Goal: Task Accomplishment & Management: Manage account settings

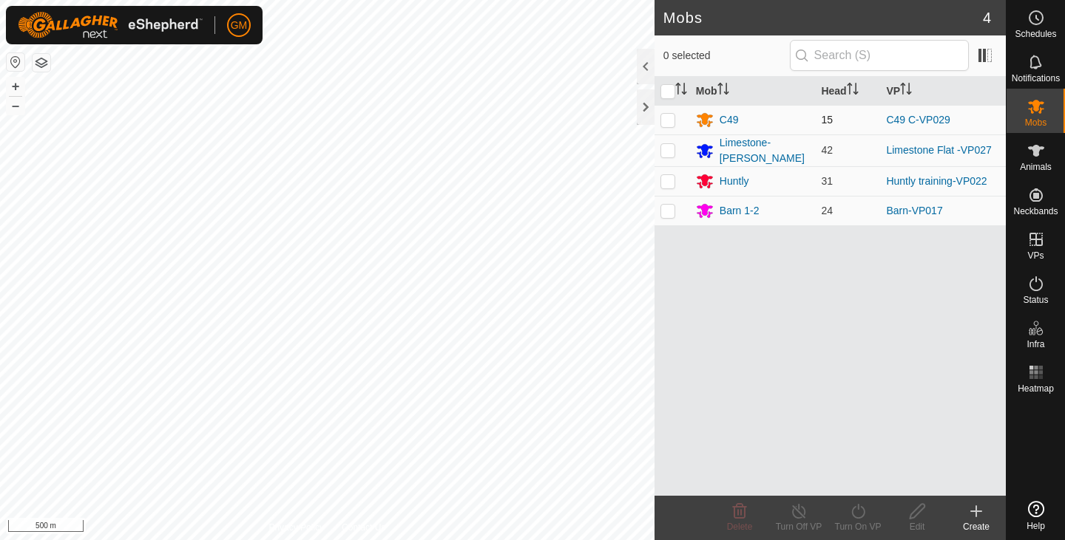
click at [670, 122] on p-checkbox at bounding box center [667, 120] width 15 height 12
checkbox input "true"
click at [864, 507] on icon at bounding box center [858, 512] width 18 height 18
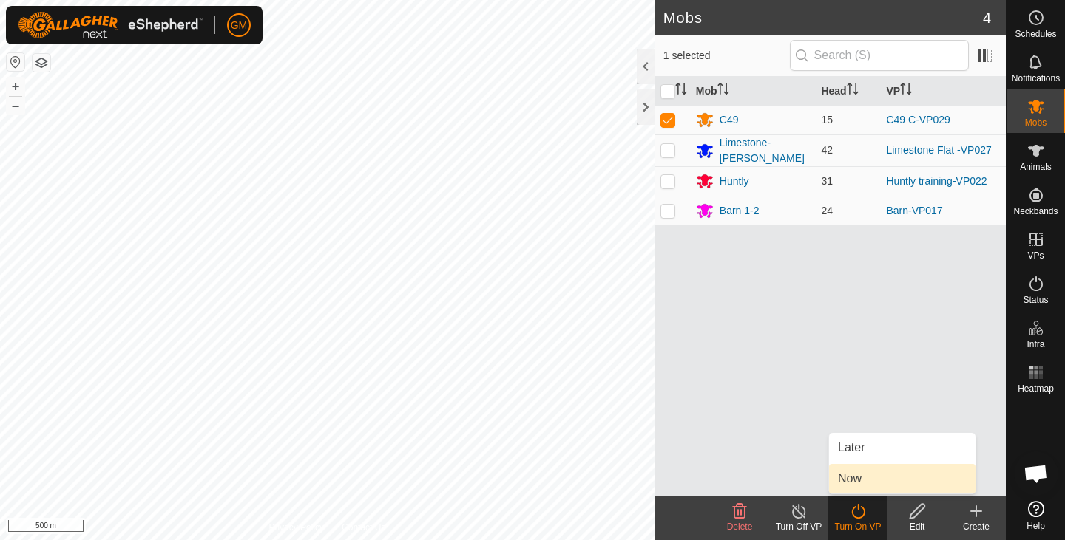
click at [852, 478] on link "Now" at bounding box center [902, 479] width 146 height 30
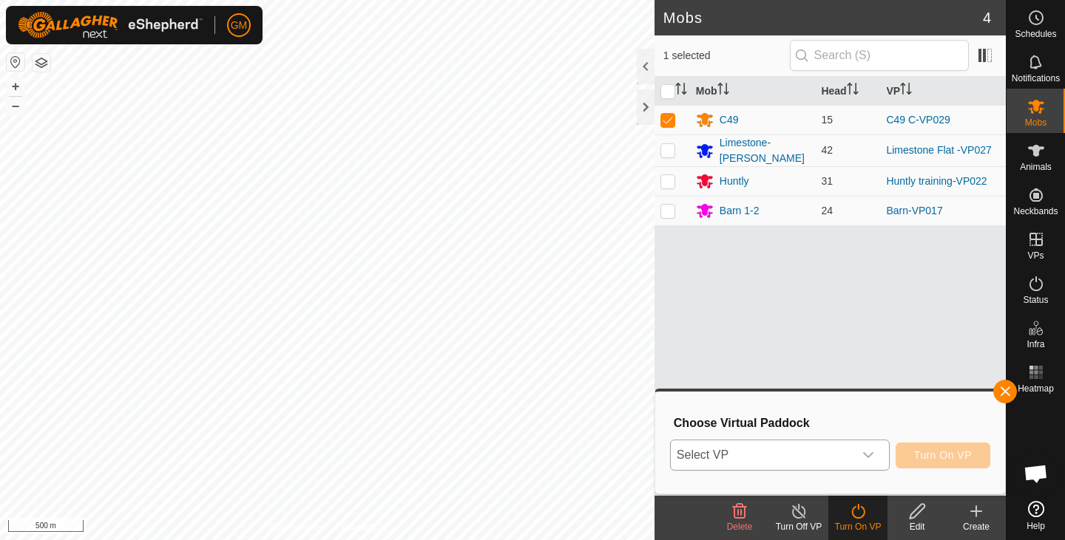
click at [868, 455] on icon "dropdown trigger" at bounding box center [868, 455] width 12 height 12
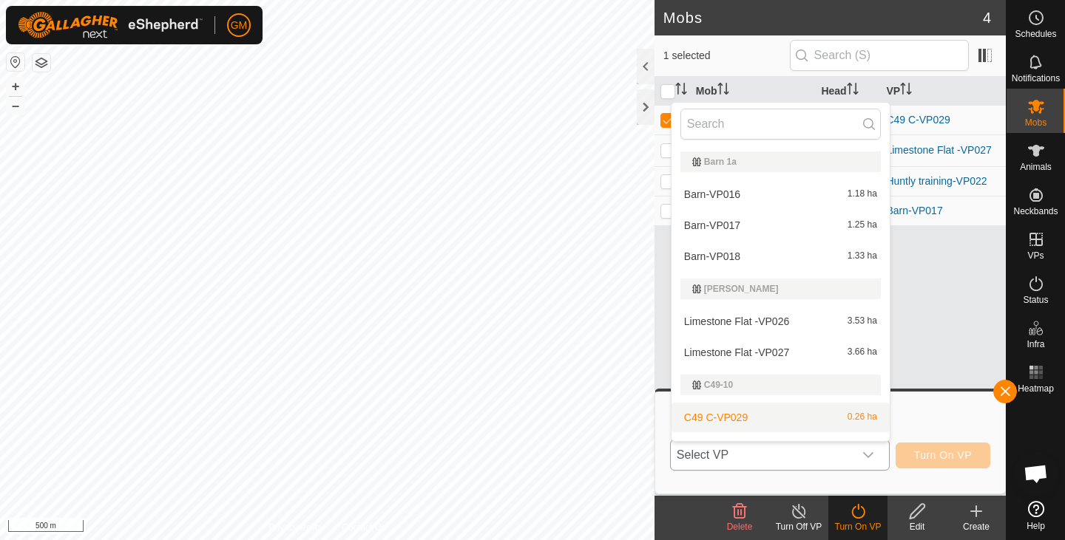
scroll to position [22, 0]
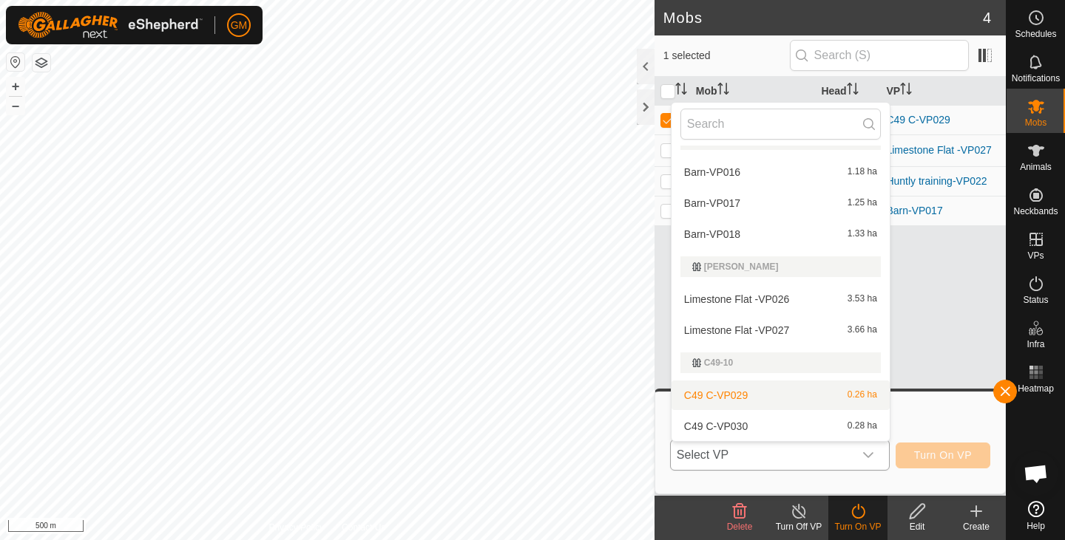
click at [788, 395] on li "C49 C-VP029 0.26 ha" at bounding box center [780, 396] width 218 height 30
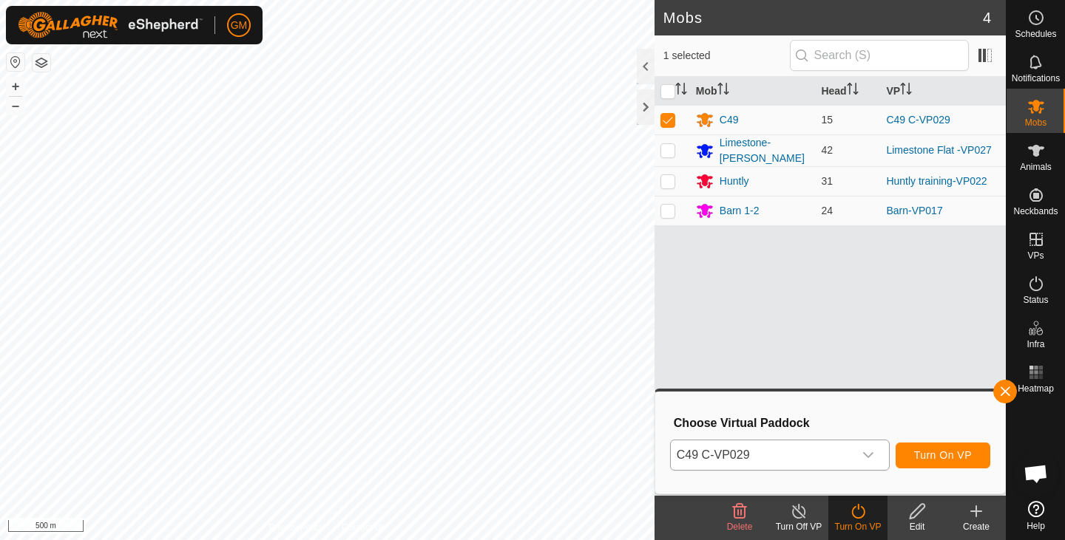
click at [875, 453] on div "dropdown trigger" at bounding box center [868, 456] width 30 height 30
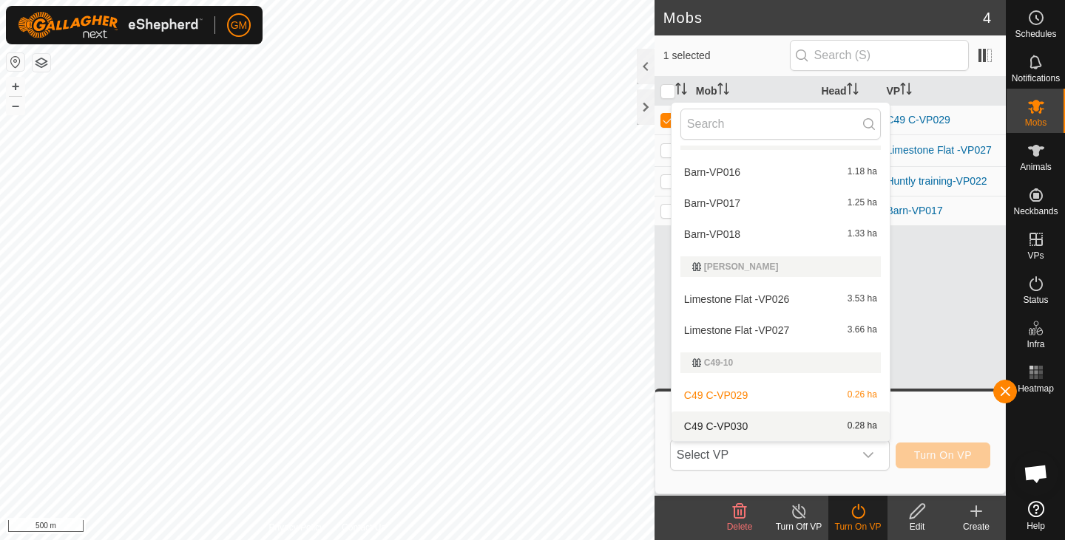
click at [830, 420] on li "C49 C-VP030 0.28 ha" at bounding box center [780, 427] width 218 height 30
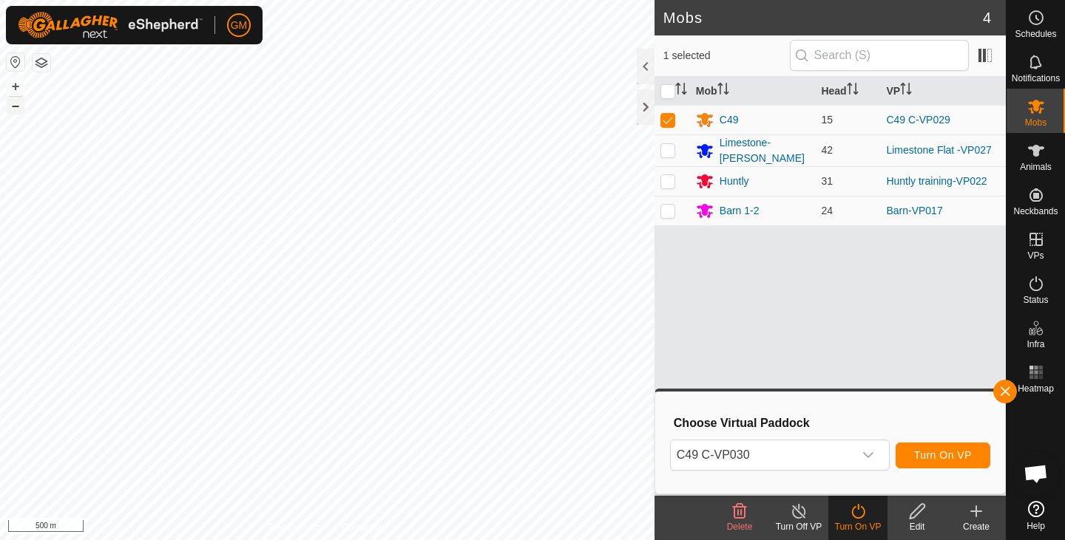
click at [18, 106] on button "–" at bounding box center [16, 106] width 18 height 18
click at [12, 86] on button "+" at bounding box center [16, 87] width 18 height 18
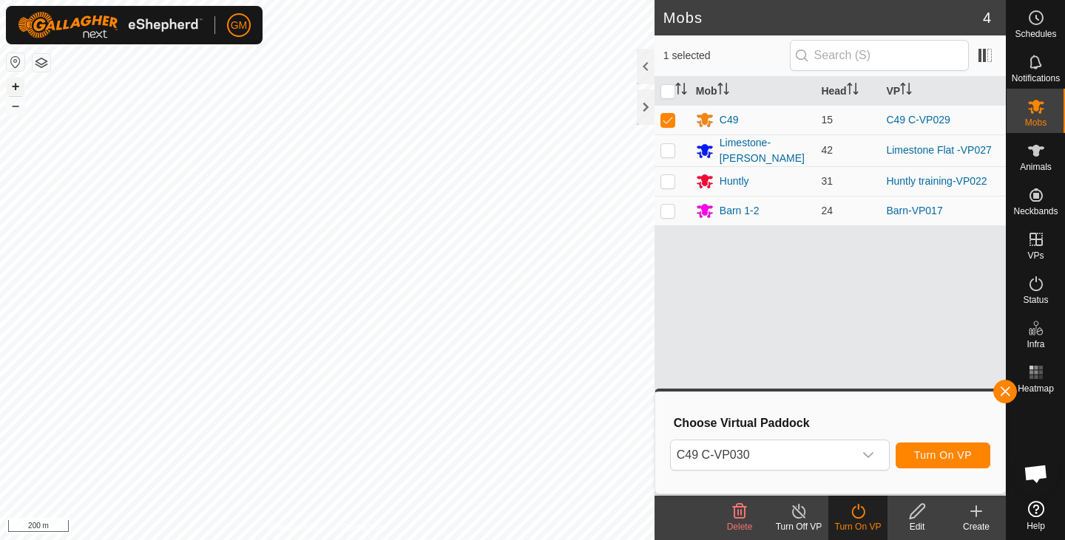
click at [16, 86] on button "+" at bounding box center [16, 87] width 18 height 18
click at [920, 458] on span "Turn On VP" at bounding box center [943, 455] width 58 height 12
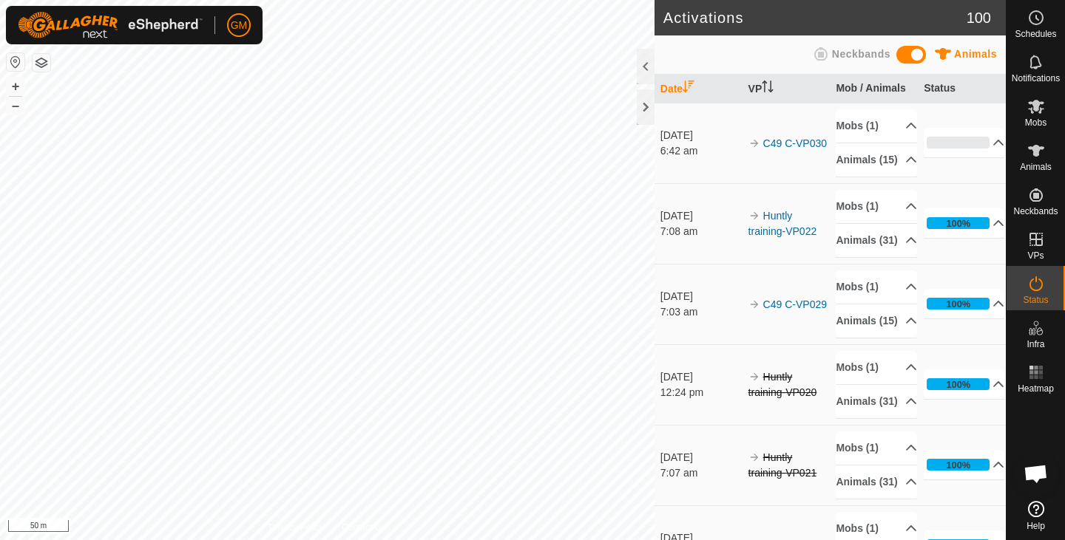
click at [316, 540] on html "GM Schedules Notifications Mobs Animals Neckbands VPs Status Infra Heatmap Help…" at bounding box center [532, 270] width 1065 height 540
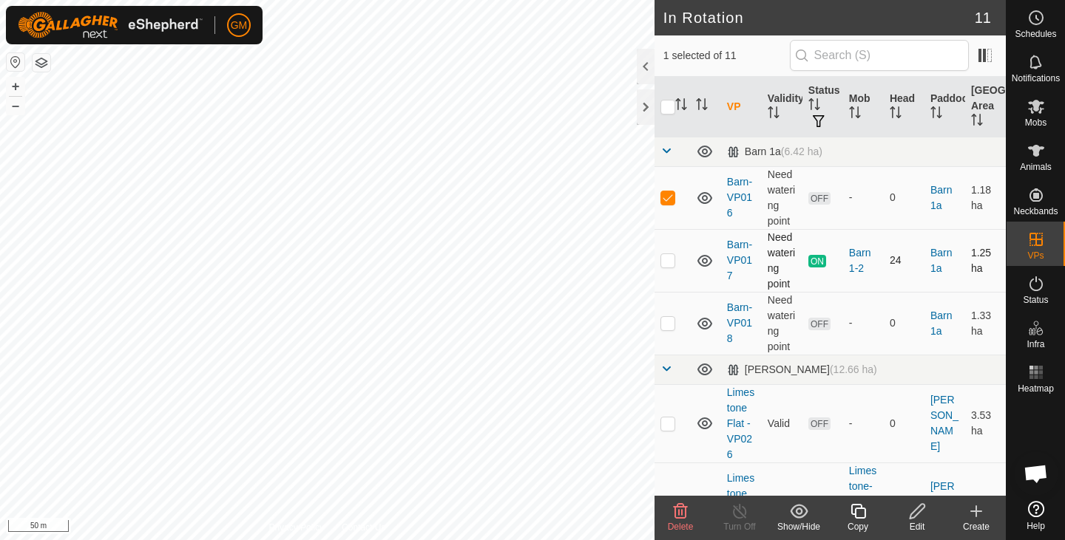
click at [665, 262] on p-checkbox at bounding box center [667, 260] width 15 height 12
checkbox input "true"
click at [670, 200] on p-checkbox at bounding box center [667, 197] width 15 height 12
checkbox input "false"
click at [665, 262] on p-checkbox at bounding box center [667, 260] width 15 height 12
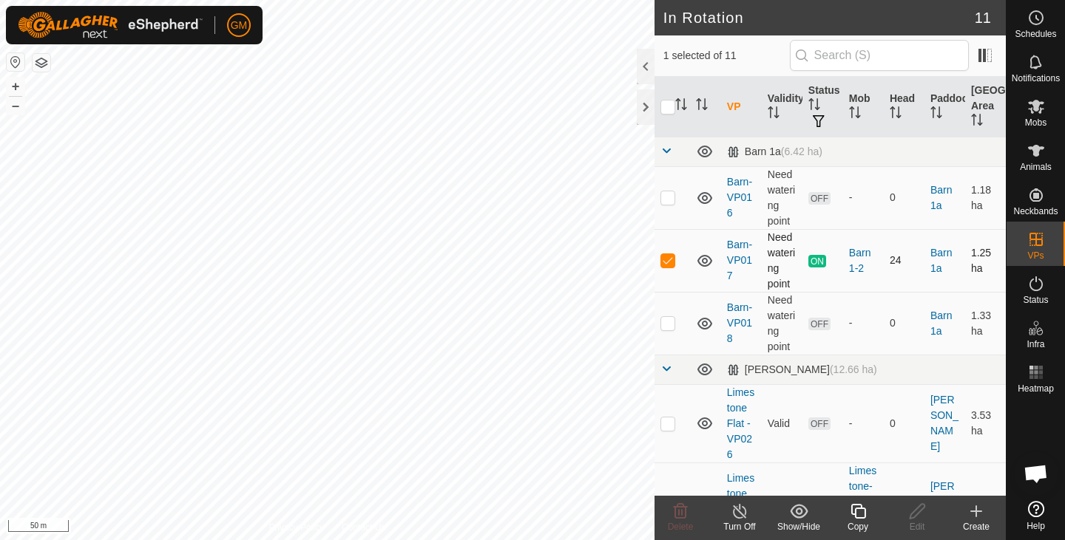
checkbox input "false"
click at [674, 325] on p-checkbox at bounding box center [667, 323] width 15 height 12
checkbox input "true"
click at [1038, 105] on icon at bounding box center [1036, 107] width 16 height 14
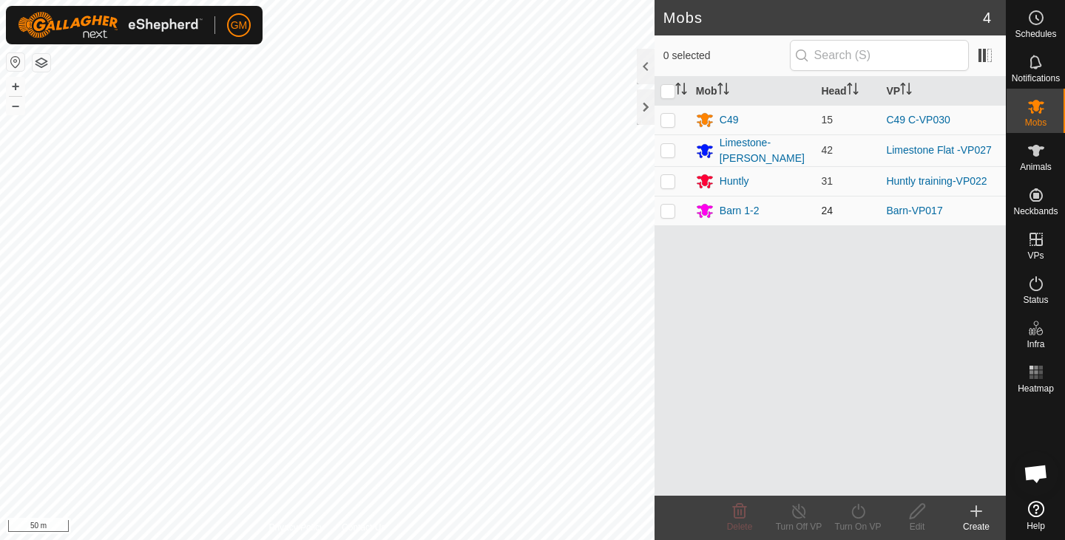
click at [669, 206] on p-checkbox at bounding box center [667, 211] width 15 height 12
checkbox input "true"
click at [855, 513] on icon at bounding box center [858, 512] width 18 height 18
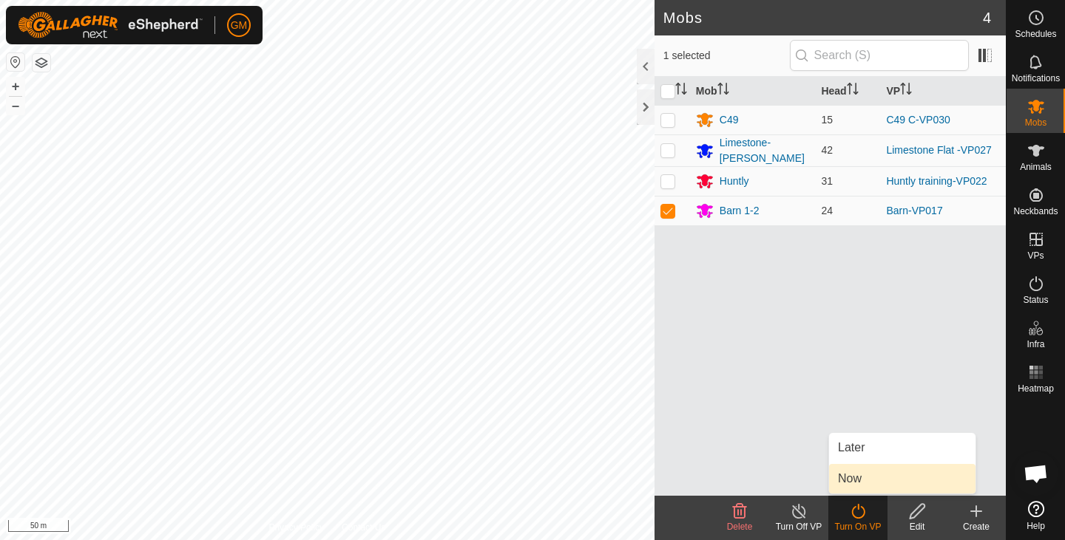
click at [848, 482] on link "Now" at bounding box center [902, 479] width 146 height 30
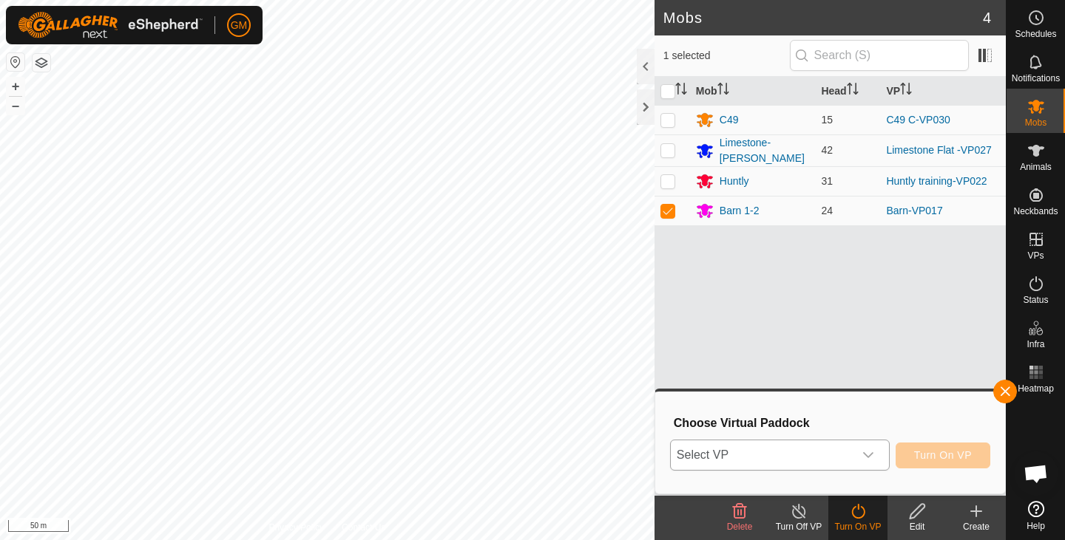
click at [866, 452] on icon "dropdown trigger" at bounding box center [868, 455] width 12 height 12
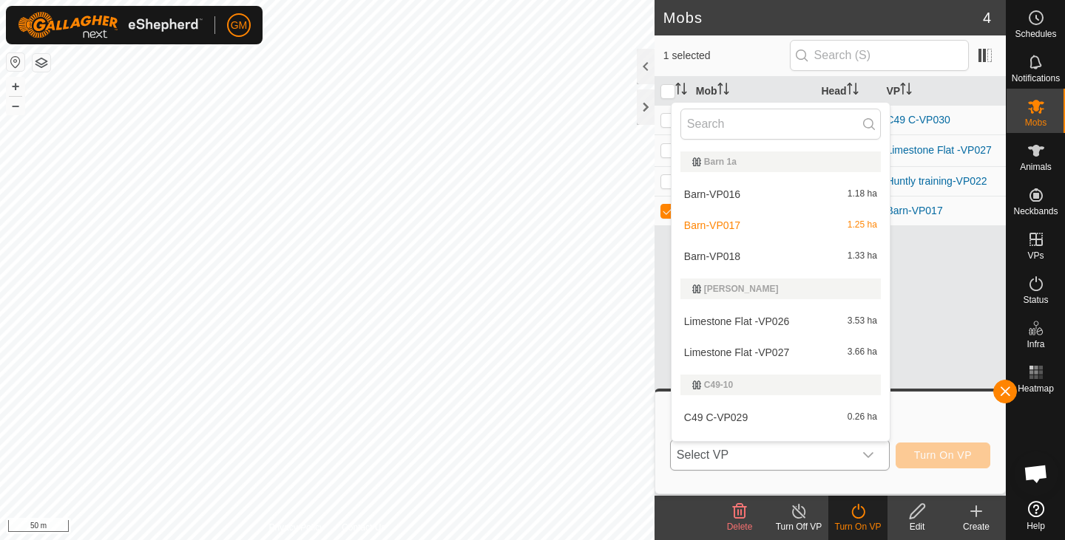
scroll to position [22, 0]
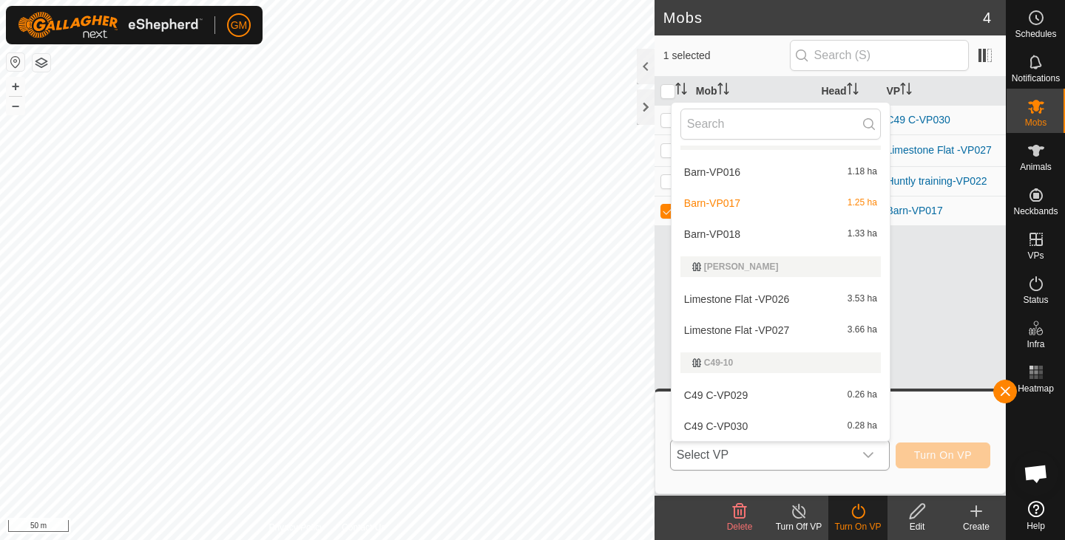
click at [775, 233] on li "Barn-VP018 1.33 ha" at bounding box center [780, 235] width 218 height 30
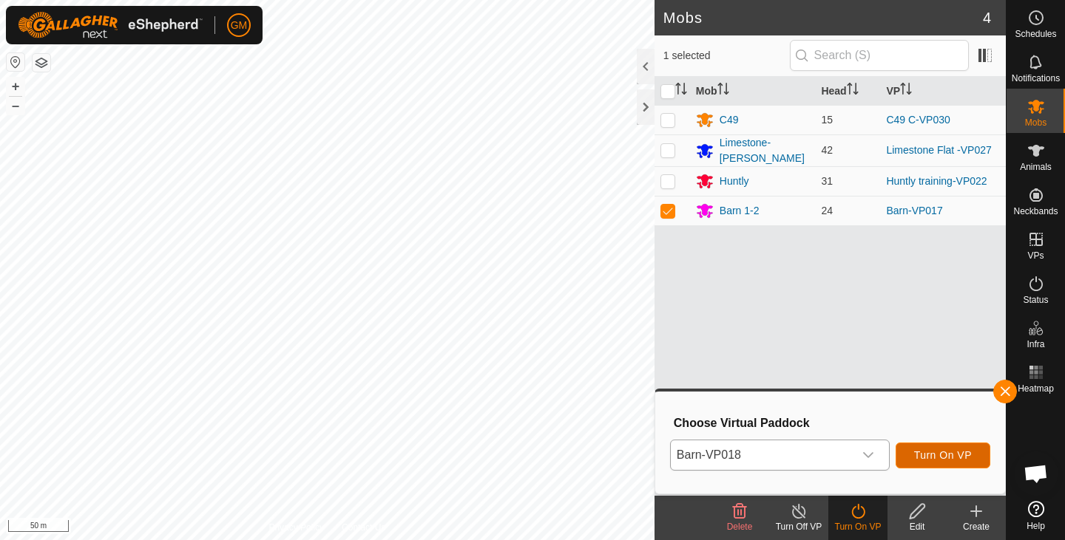
click at [935, 453] on span "Turn On VP" at bounding box center [943, 455] width 58 height 12
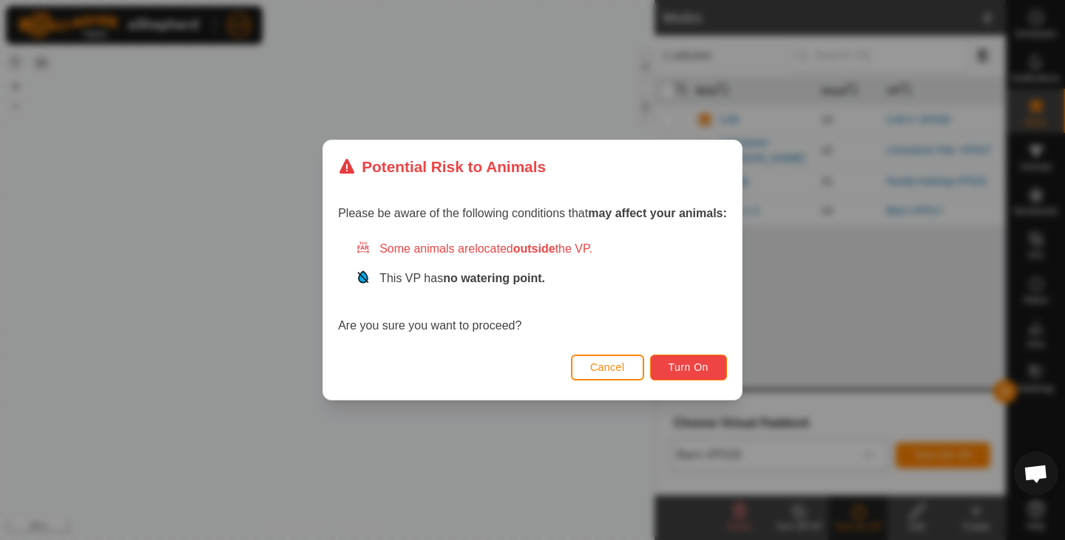
click at [708, 361] on button "Turn On" at bounding box center [688, 368] width 77 height 26
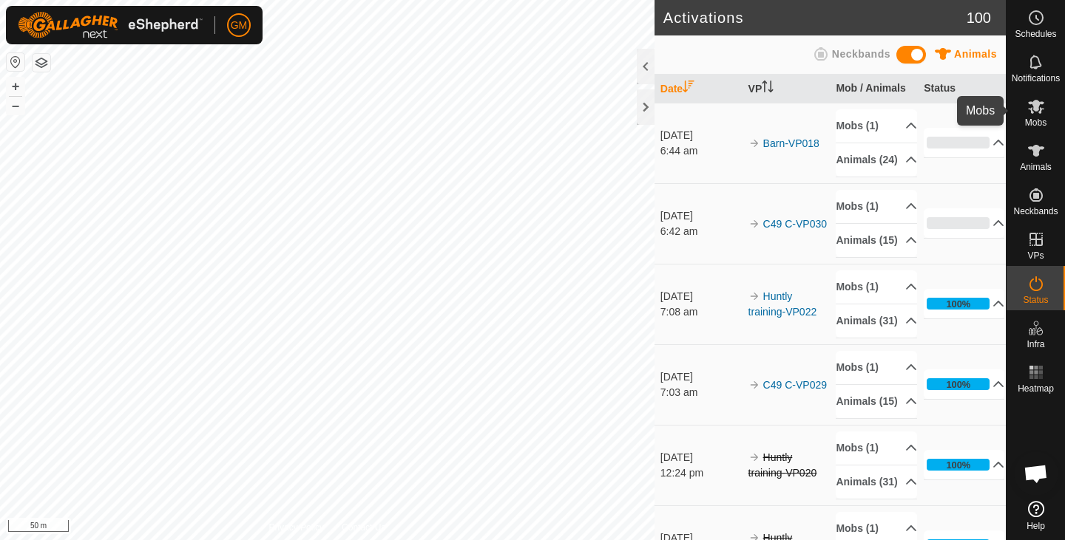
click at [1036, 113] on icon at bounding box center [1036, 107] width 18 height 18
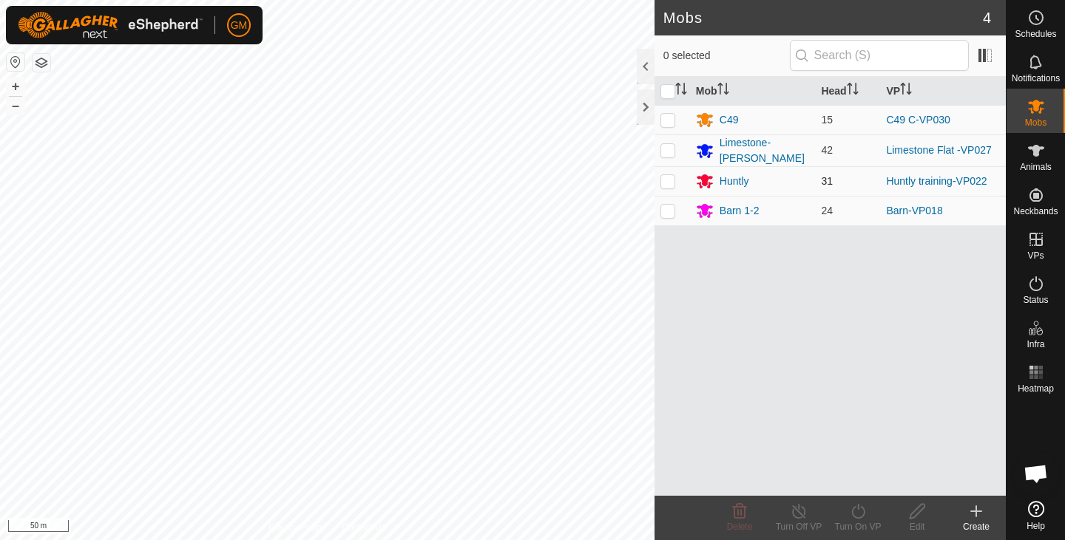
click at [668, 181] on p-checkbox at bounding box center [667, 181] width 15 height 12
checkbox input "true"
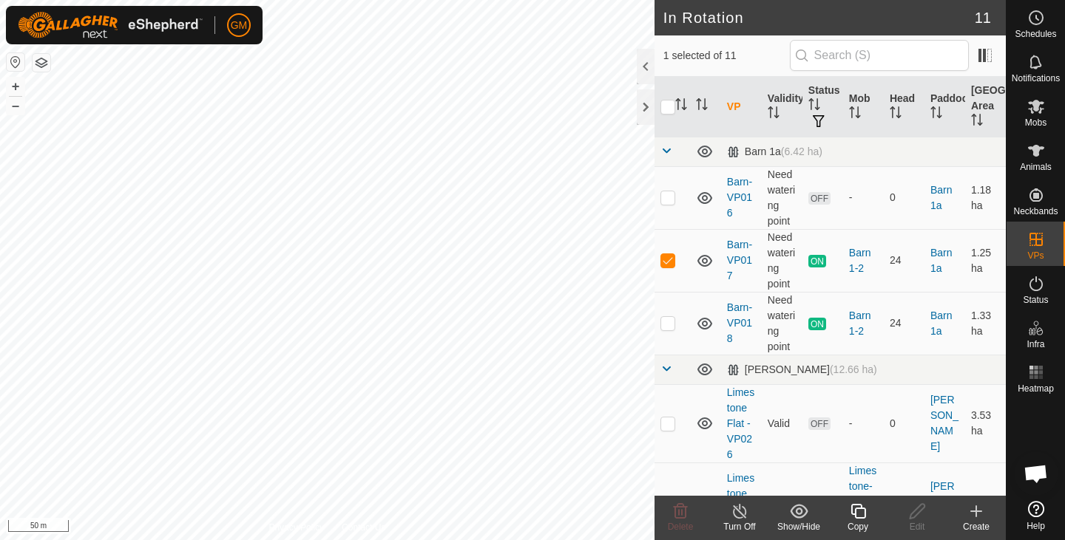
checkbox input "false"
click at [669, 326] on p-checkbox at bounding box center [667, 323] width 15 height 12
checkbox input "false"
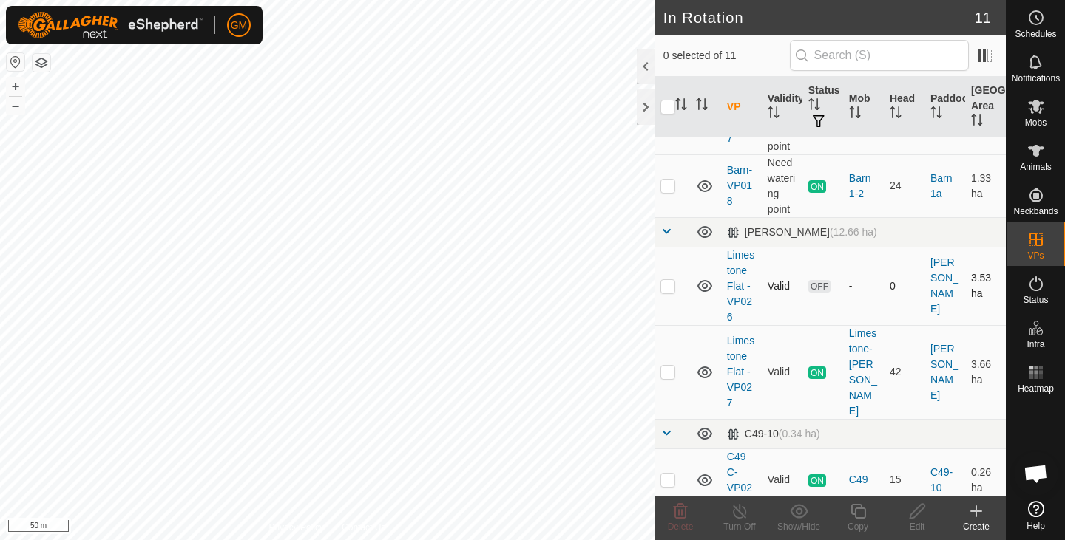
scroll to position [138, 0]
click at [1029, 110] on icon at bounding box center [1036, 107] width 18 height 18
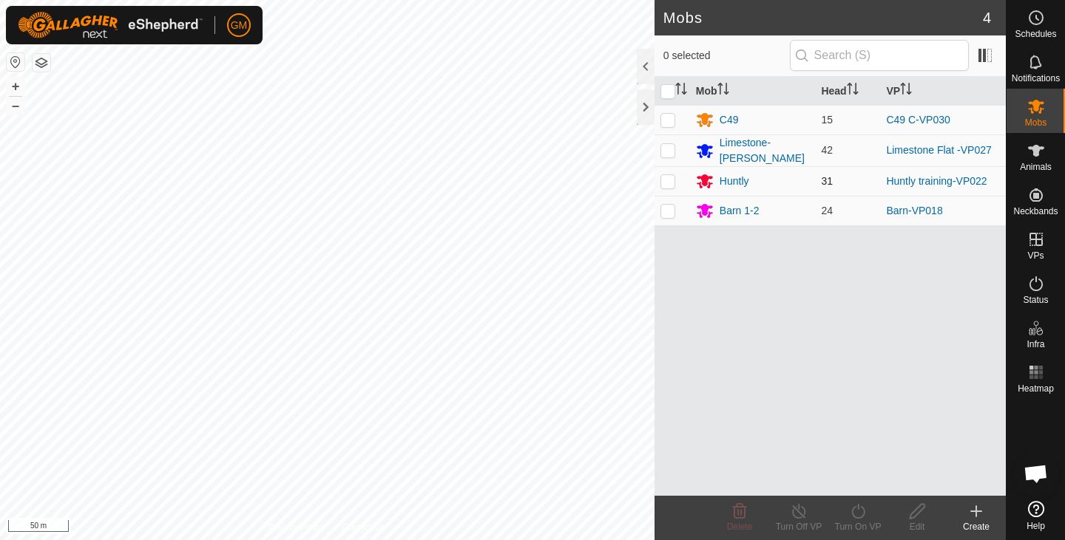
click at [671, 180] on p-checkbox at bounding box center [667, 181] width 15 height 12
checkbox input "true"
click at [858, 507] on icon at bounding box center [858, 512] width 18 height 18
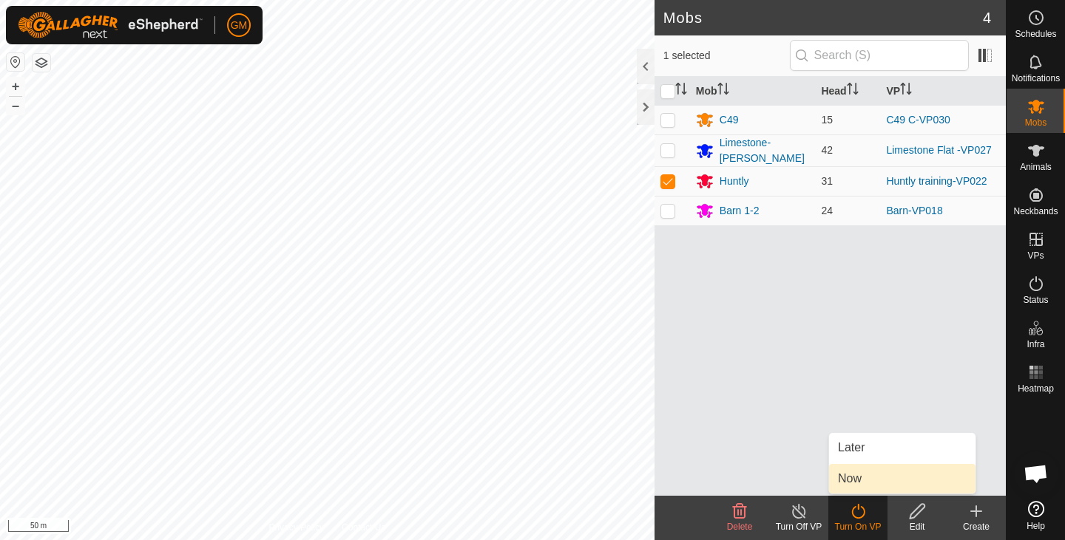
click at [850, 481] on link "Now" at bounding box center [902, 479] width 146 height 30
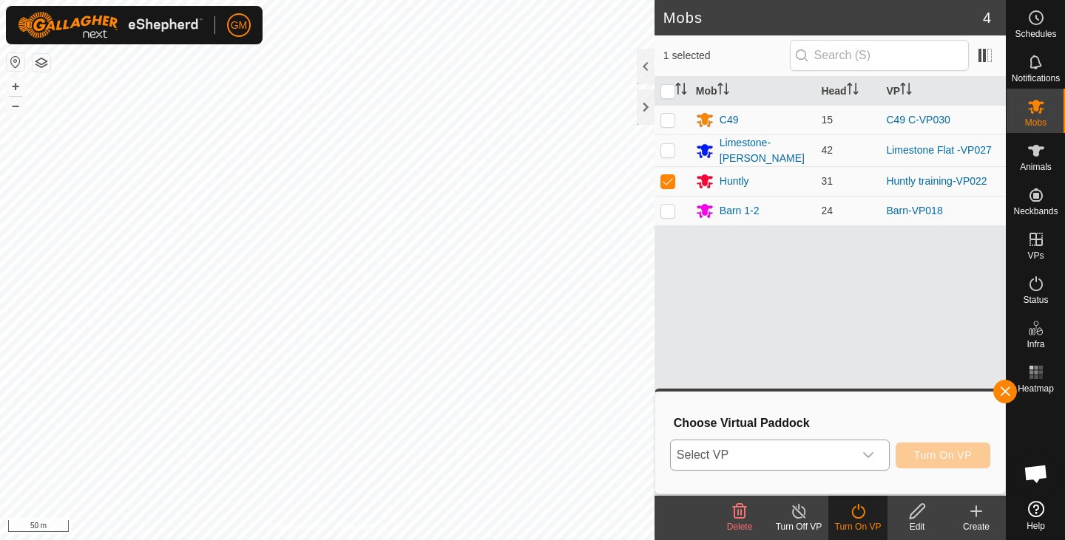
click at [871, 452] on icon "dropdown trigger" at bounding box center [868, 455] width 12 height 12
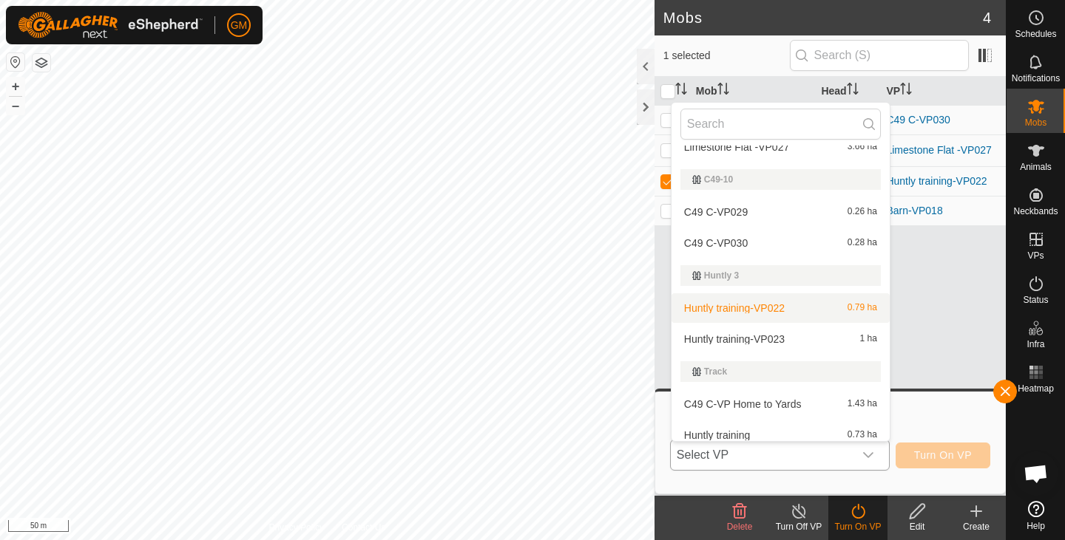
scroll to position [210, 0]
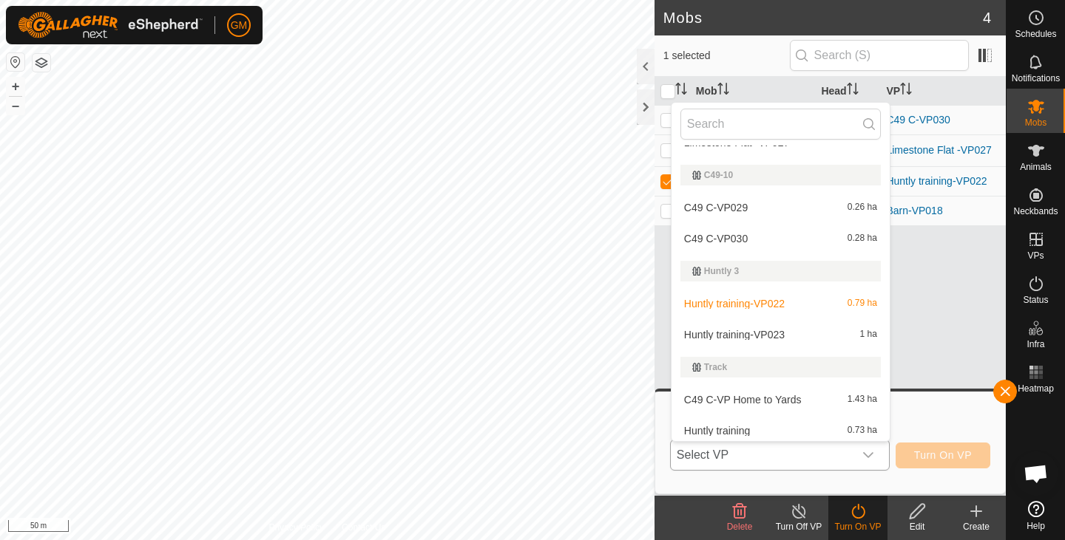
click at [778, 332] on li "Huntly training-VP023 1 ha" at bounding box center [780, 335] width 218 height 30
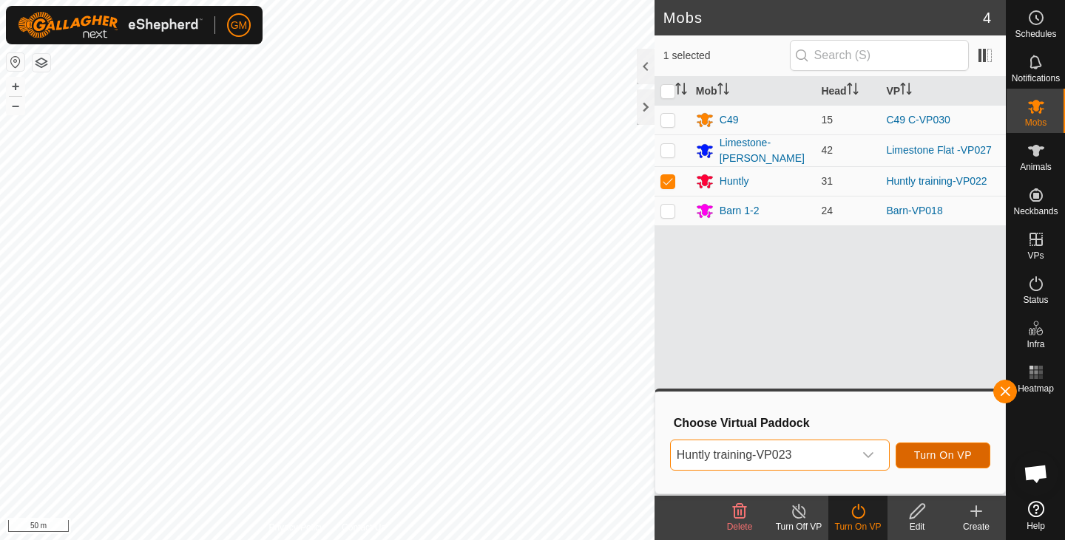
click at [946, 448] on button "Turn On VP" at bounding box center [942, 456] width 95 height 26
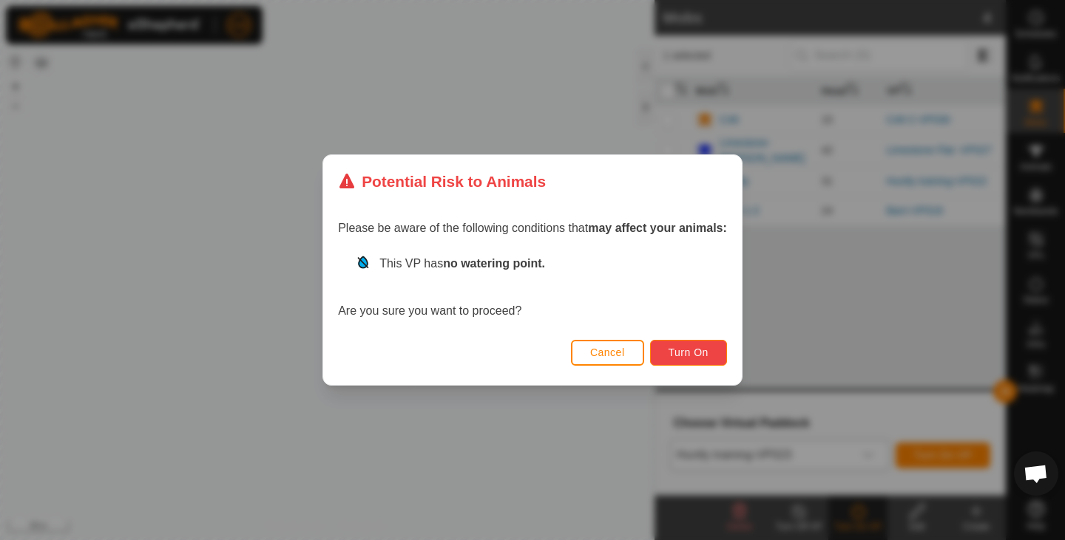
click at [671, 346] on button "Turn On" at bounding box center [688, 353] width 77 height 26
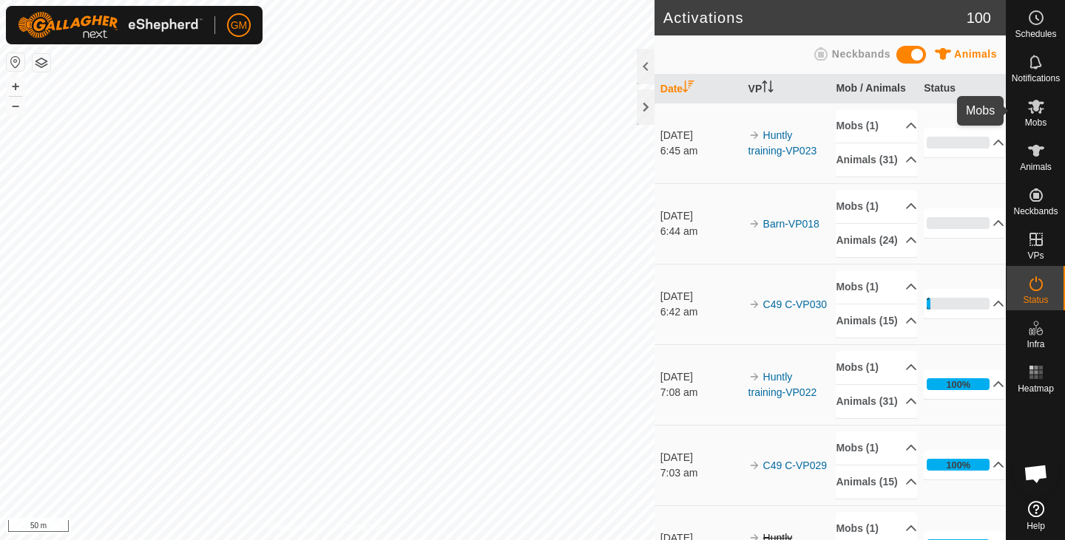
click at [1042, 106] on icon at bounding box center [1036, 107] width 18 height 18
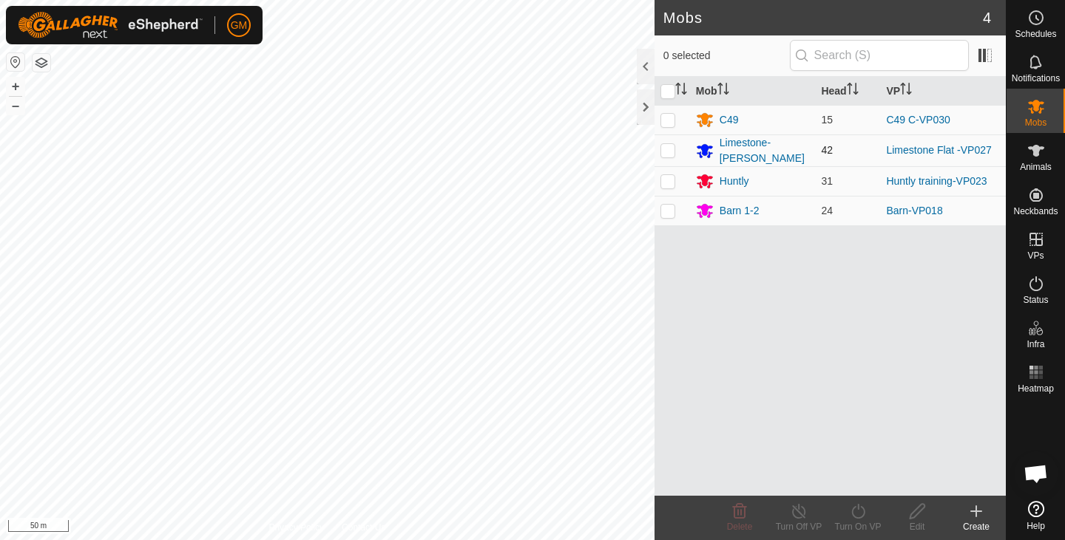
click at [669, 149] on p-checkbox at bounding box center [667, 150] width 15 height 12
checkbox input "true"
click at [15, 84] on button "+" at bounding box center [16, 87] width 18 height 18
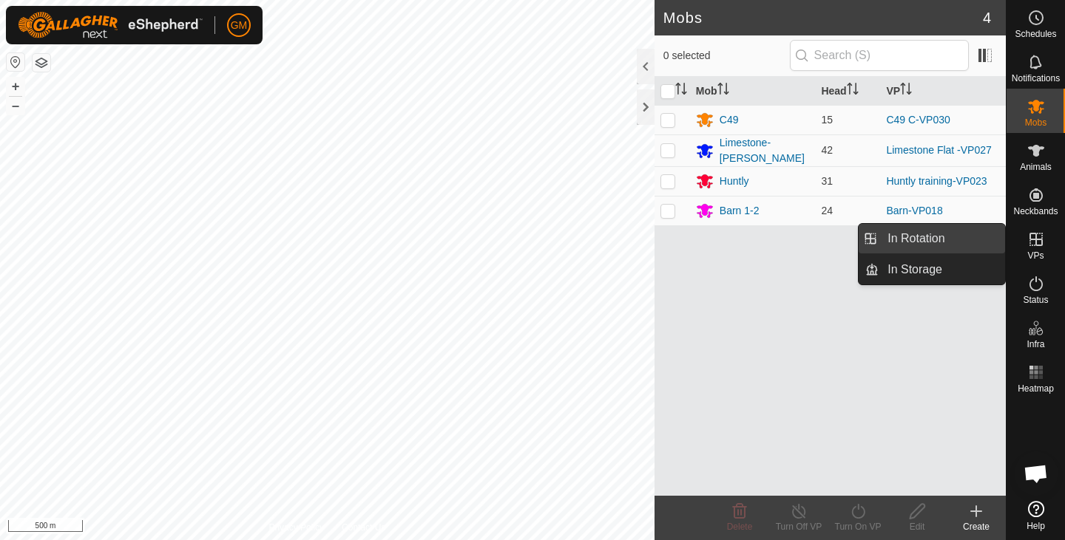
click at [925, 240] on link "In Rotation" at bounding box center [941, 239] width 126 height 30
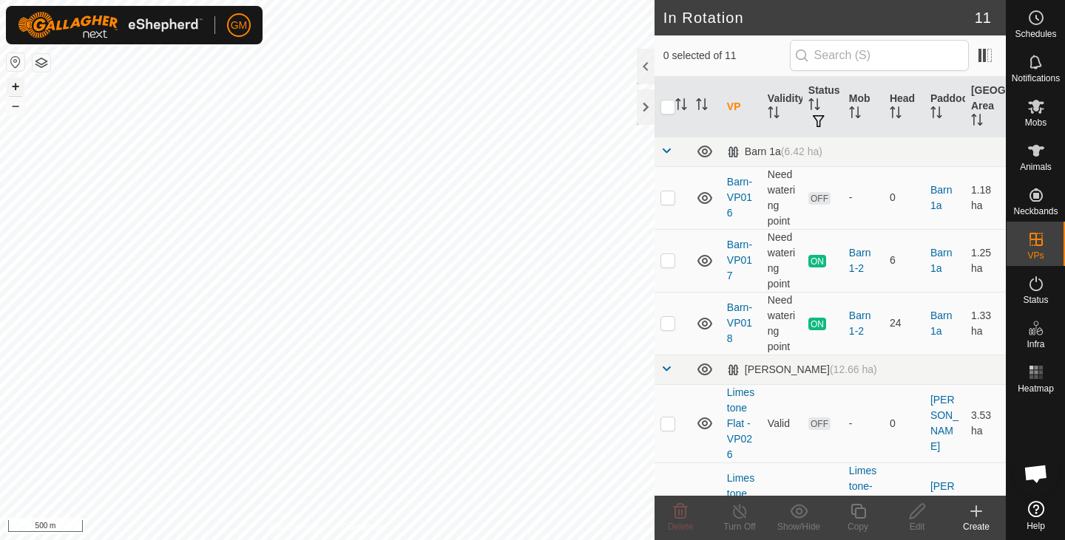
click at [16, 83] on button "+" at bounding box center [16, 87] width 18 height 18
click at [12, 84] on button "+" at bounding box center [16, 87] width 18 height 18
checkbox input "true"
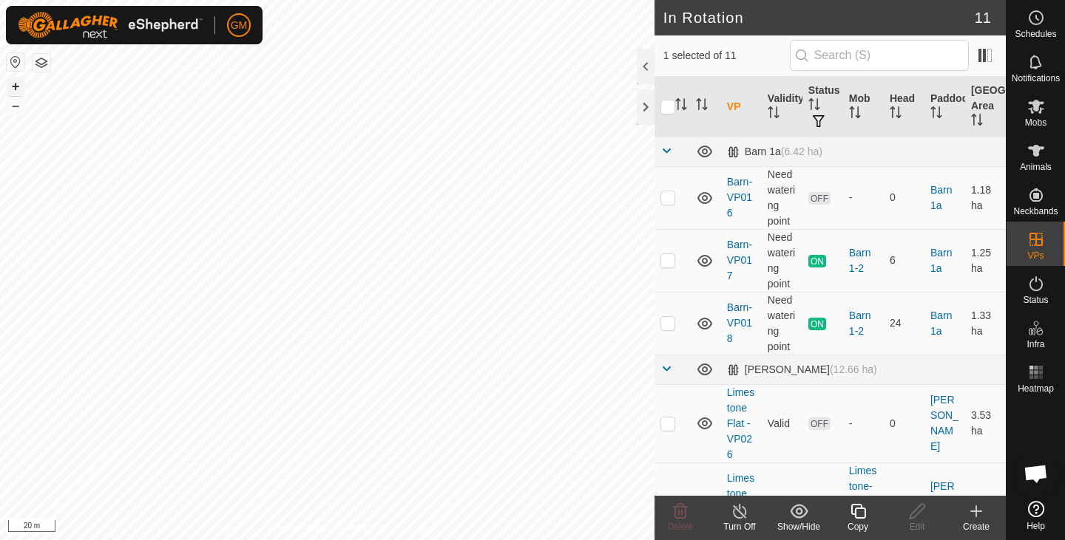
checkbox input "true"
checkbox input "false"
click at [678, 509] on icon at bounding box center [680, 512] width 18 height 18
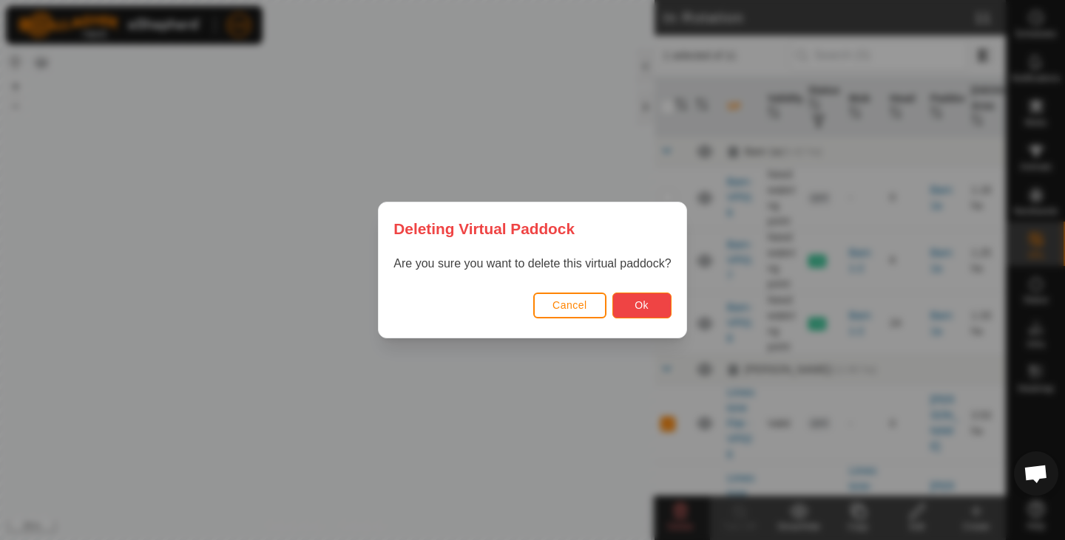
click at [642, 306] on span "Ok" at bounding box center [641, 305] width 14 height 12
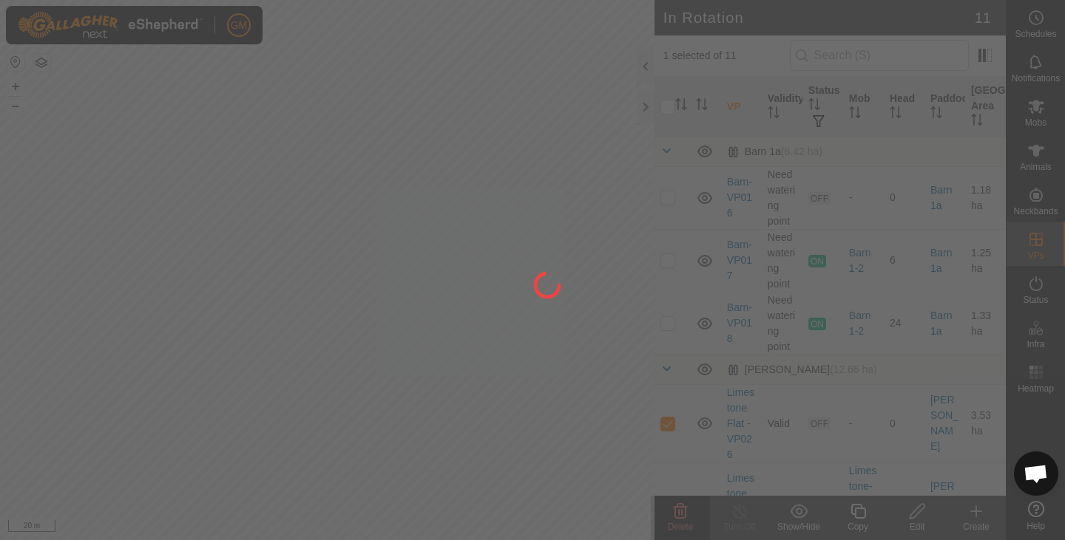
checkbox input "false"
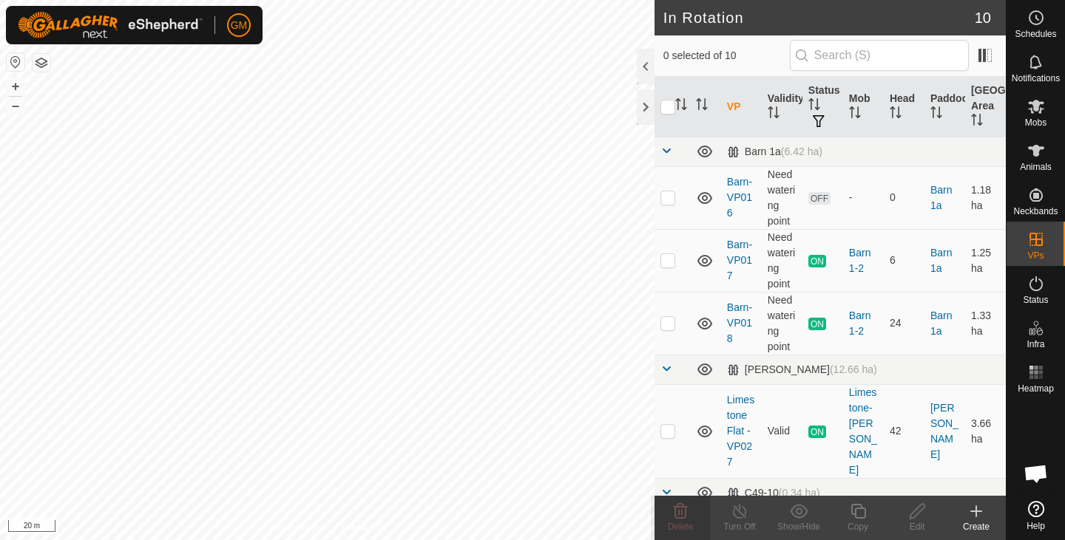
checkbox input "true"
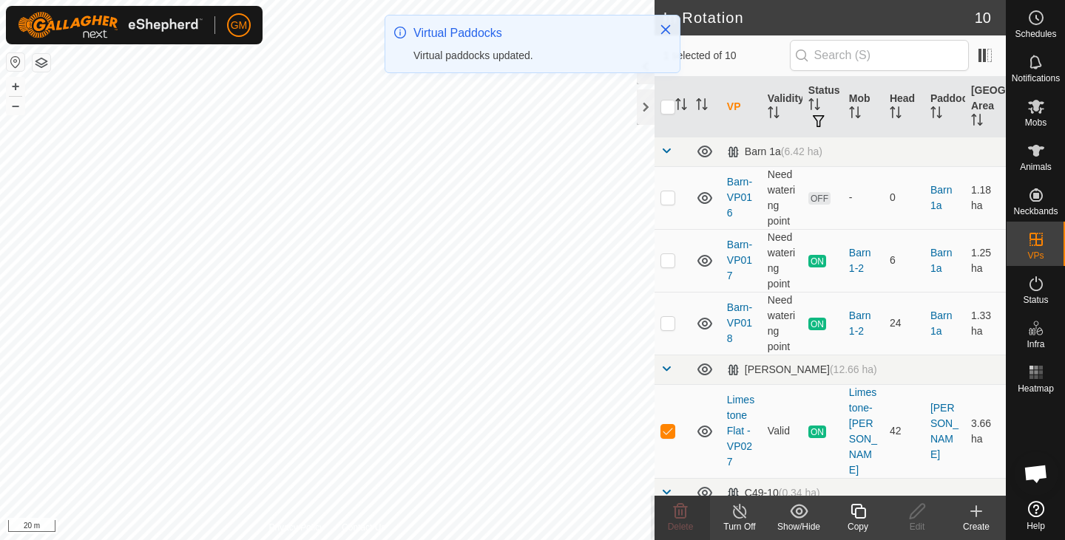
click at [860, 515] on icon at bounding box center [858, 512] width 18 height 18
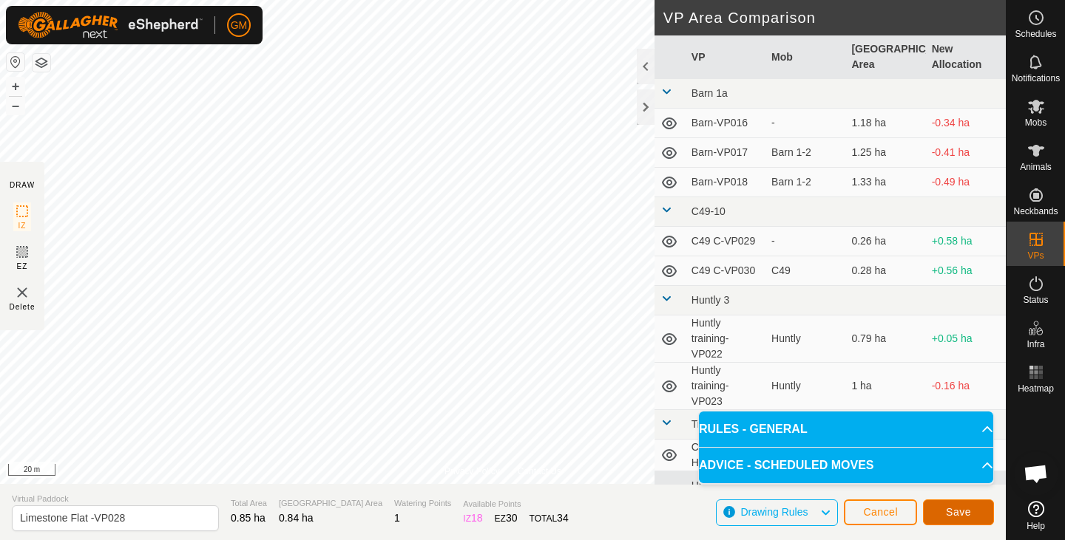
click at [960, 511] on span "Save" at bounding box center [958, 512] width 25 height 12
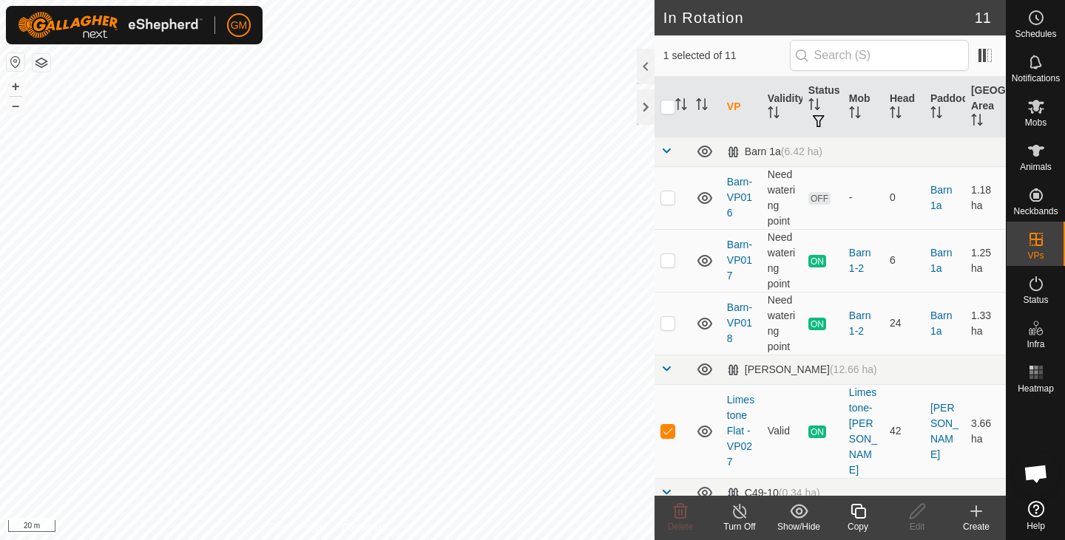
checkbox input "false"
checkbox input "true"
click at [920, 509] on icon at bounding box center [917, 512] width 18 height 18
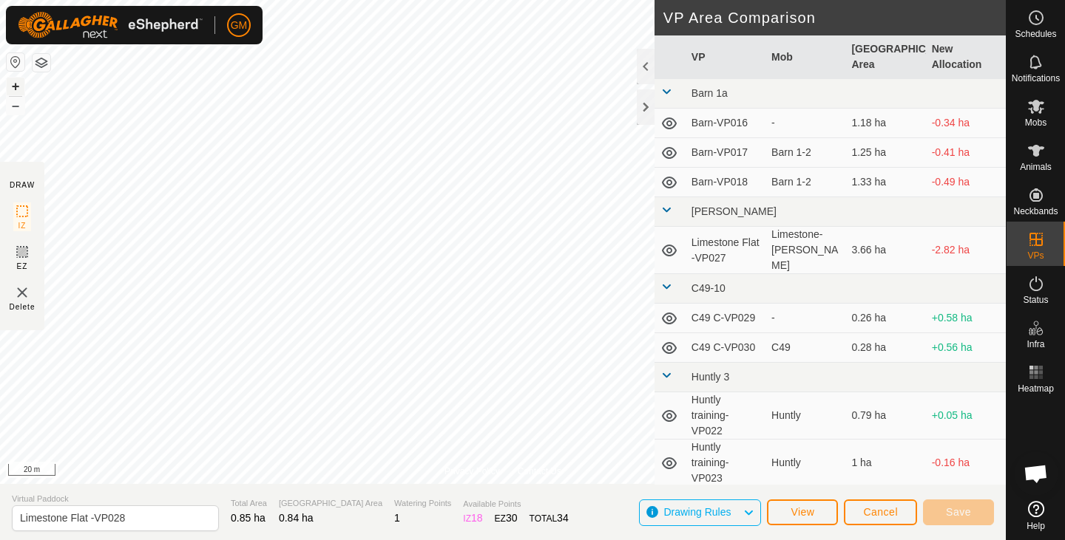
click at [13, 85] on button "+" at bounding box center [16, 87] width 18 height 18
click at [963, 511] on span "Save" at bounding box center [958, 512] width 25 height 12
